Goal: Communication & Community: Answer question/provide support

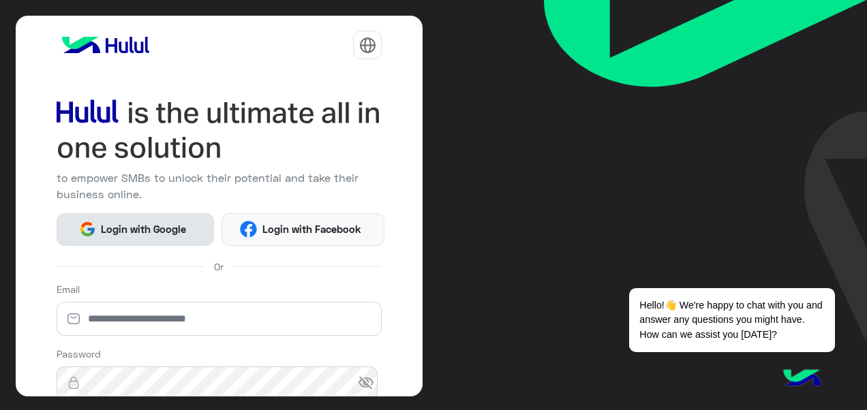
click at [164, 243] on button "Login with Google" at bounding box center [135, 229] width 157 height 33
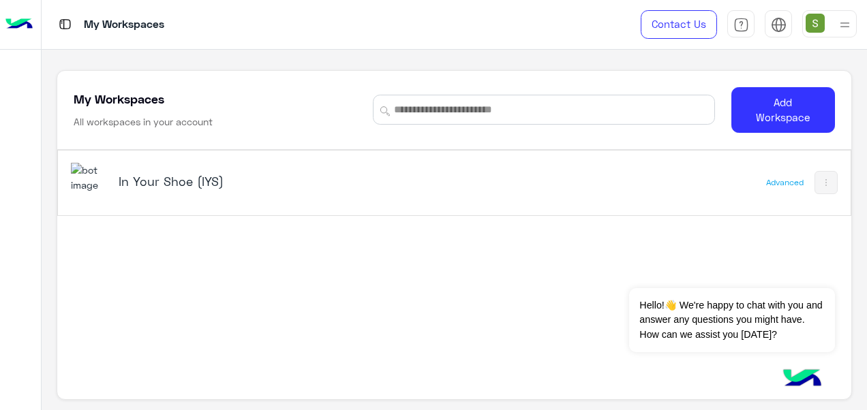
click at [200, 179] on h5 "In Your Shoe (IYS)" at bounding box center [257, 181] width 276 height 16
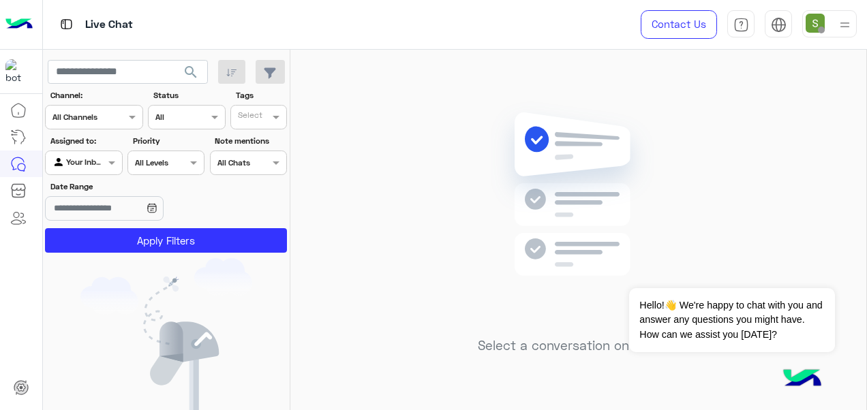
click at [828, 21] on div at bounding box center [829, 23] width 55 height 27
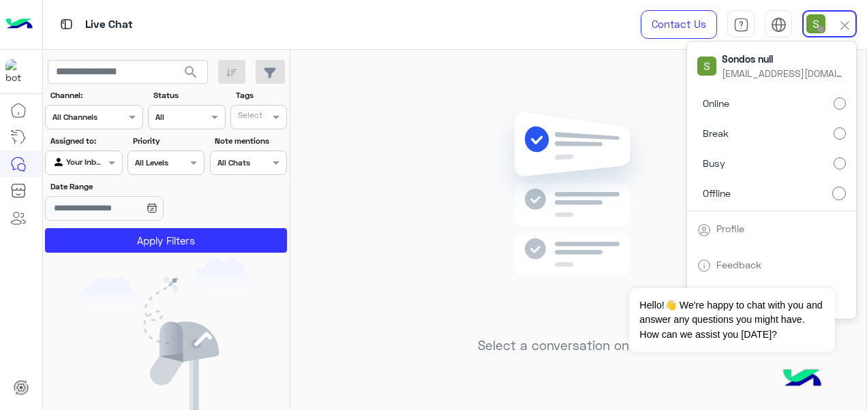
click at [821, 98] on label "Online" at bounding box center [771, 103] width 149 height 25
click at [359, 33] on div "Live Chat" at bounding box center [318, 24] width 550 height 49
click at [330, 308] on div "Select a conversation on the left" at bounding box center [578, 233] width 576 height 366
